Goal: Information Seeking & Learning: Learn about a topic

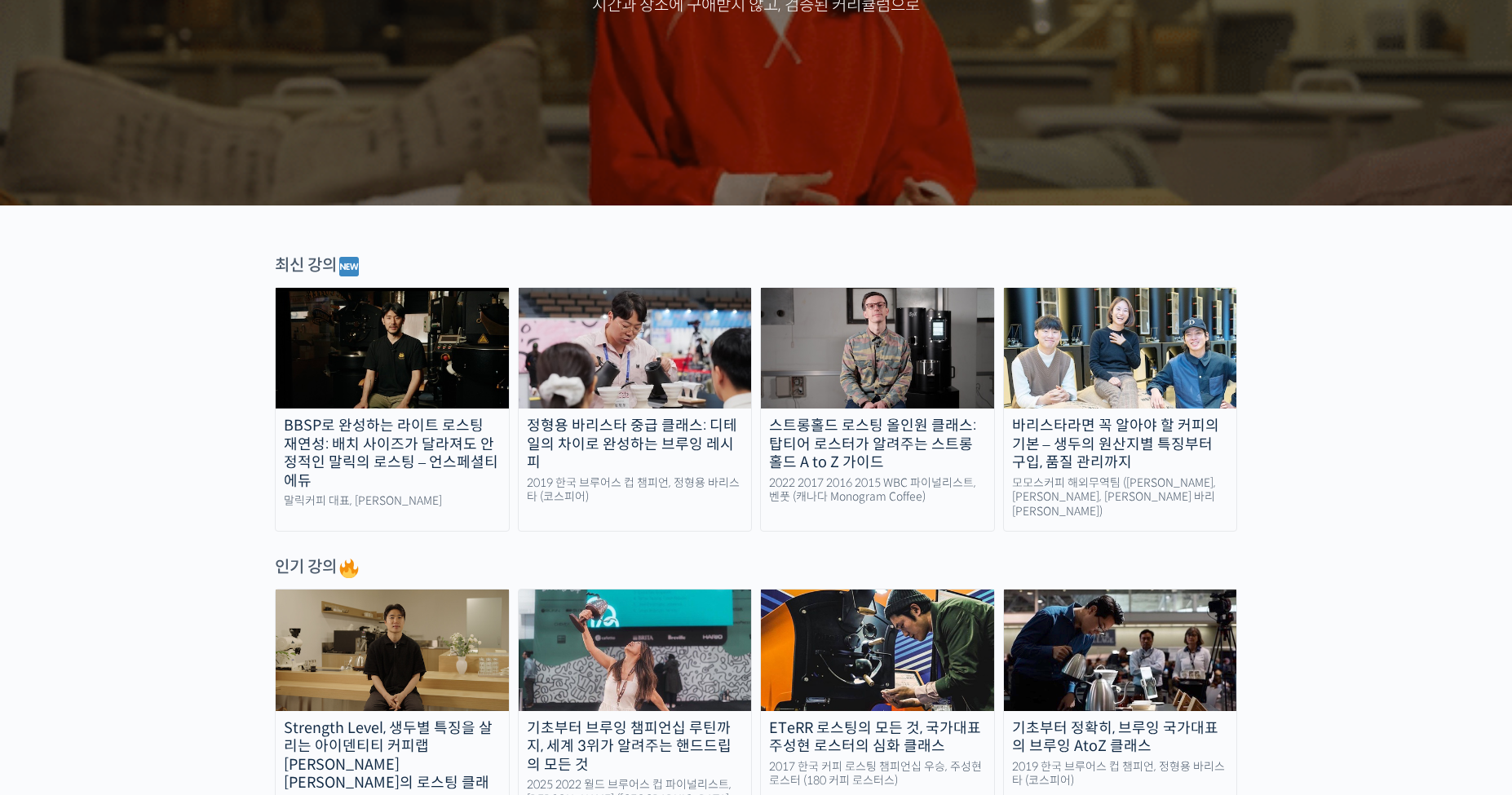
scroll to position [326, 0]
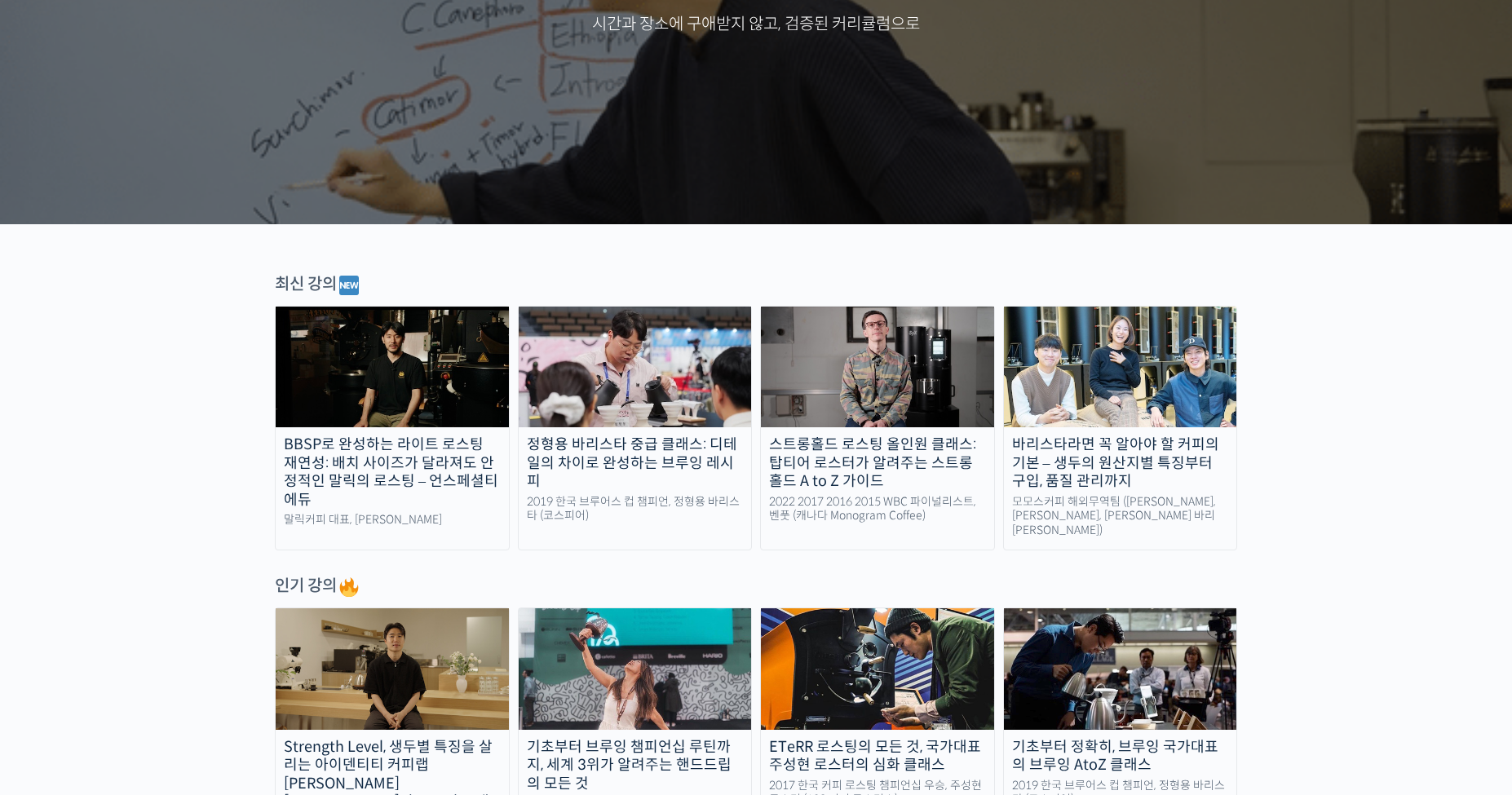
click at [1106, 467] on div "바리스타라면 꼭 알아야 할 커피의 기본 – 생두의 원산지별 특징부터 구입, 품질 관리까지" at bounding box center [1120, 463] width 233 height 55
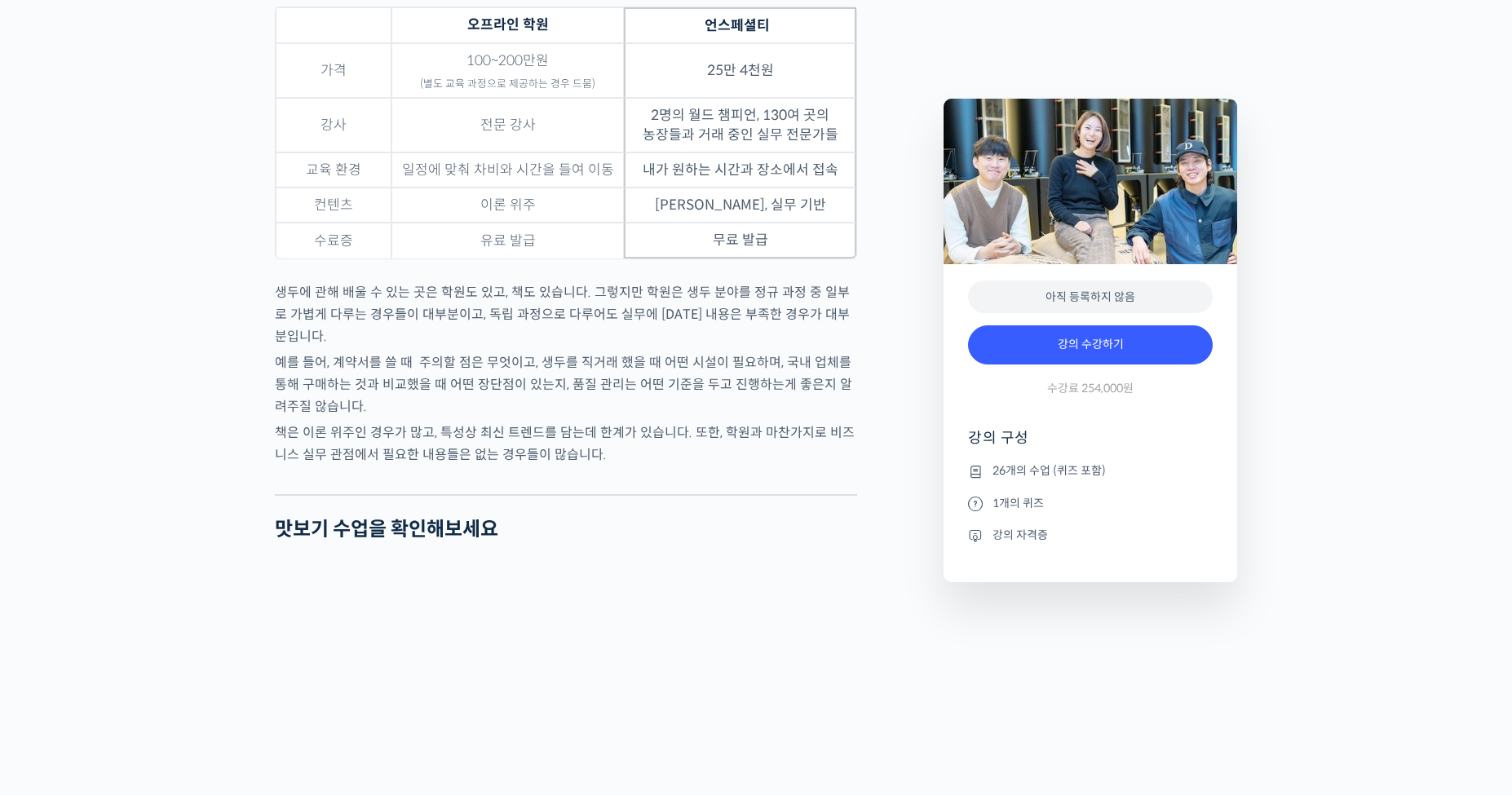
scroll to position [5298, 0]
